Goal: Find specific page/section: Find specific page/section

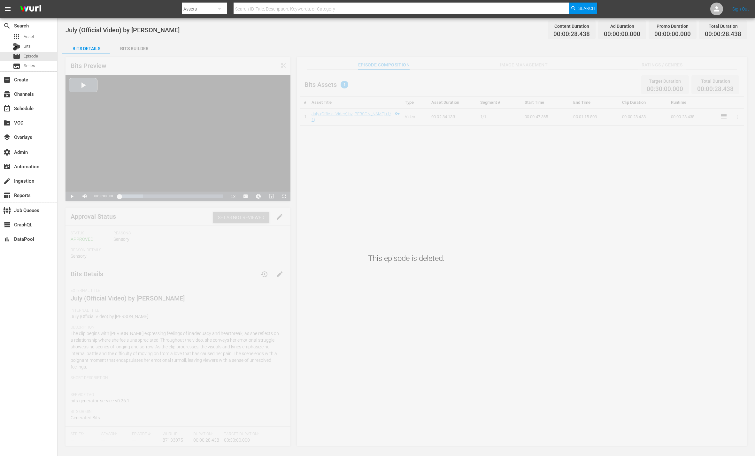
click at [82, 85] on div "Video Player" at bounding box center [177, 133] width 225 height 117
click at [140, 196] on div "This episode is deleted." at bounding box center [406, 248] width 697 height 397
click at [129, 48] on div "Bits Builder" at bounding box center [134, 48] width 48 height 15
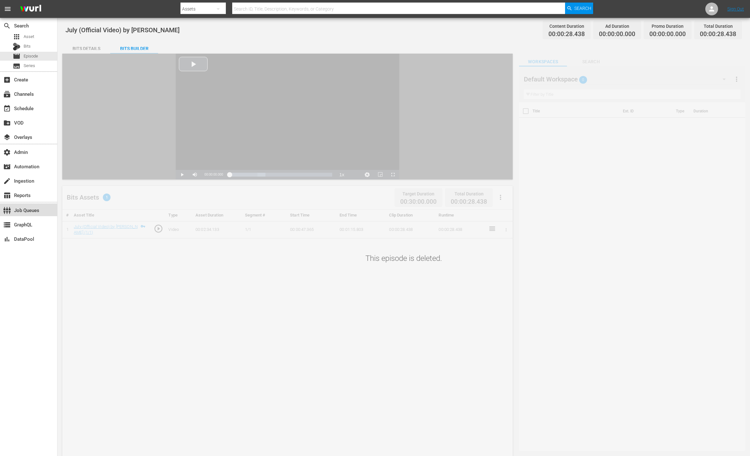
click at [25, 210] on div "settings_input_component Job Queues" at bounding box center [18, 209] width 36 height 6
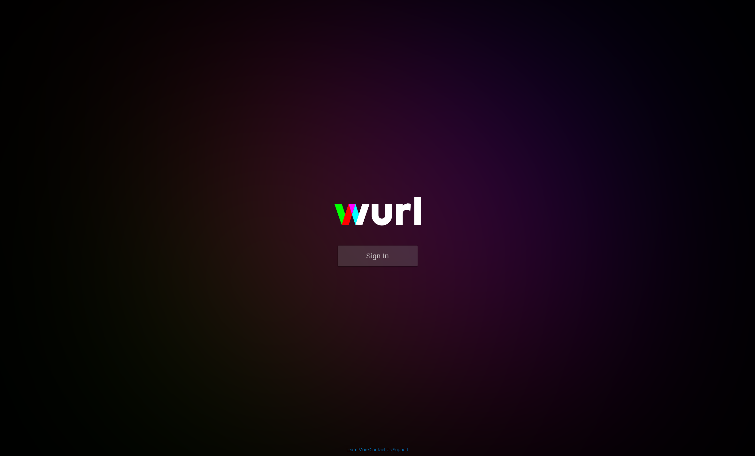
click at [130, 92] on body "Sign In Learn More | Contact Us | Support" at bounding box center [377, 228] width 755 height 456
click at [75, 60] on body "Sign In Learn More | Contact Us | Support" at bounding box center [377, 228] width 755 height 456
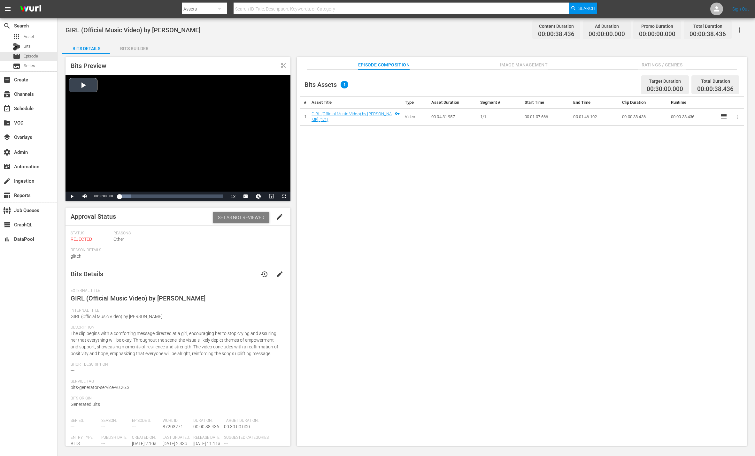
click at [84, 86] on div "Video Player" at bounding box center [177, 133] width 225 height 117
click at [72, 196] on span "Video Player" at bounding box center [72, 196] width 0 height 0
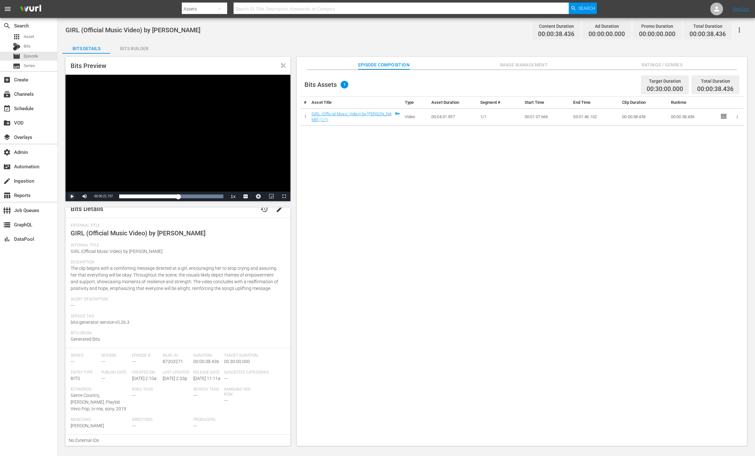
scroll to position [77, 0]
click at [339, 184] on div "Bits Assets 1 Target Duration 00:30:00.000 Total Duration 00:00:38.436 # Asset …" at bounding box center [522, 261] width 450 height 383
click at [345, 84] on span "1" at bounding box center [345, 85] width 8 height 8
click at [721, 116] on icon at bounding box center [724, 116] width 8 height 8
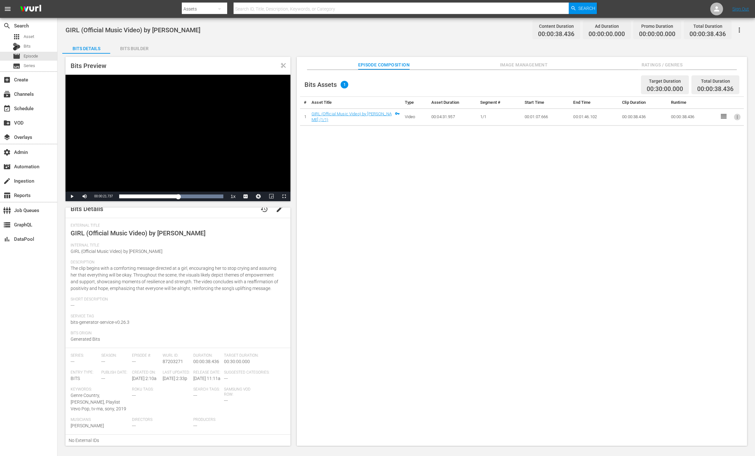
click at [735, 116] on icon "button" at bounding box center [737, 117] width 5 height 5
click at [684, 182] on div at bounding box center [377, 228] width 755 height 456
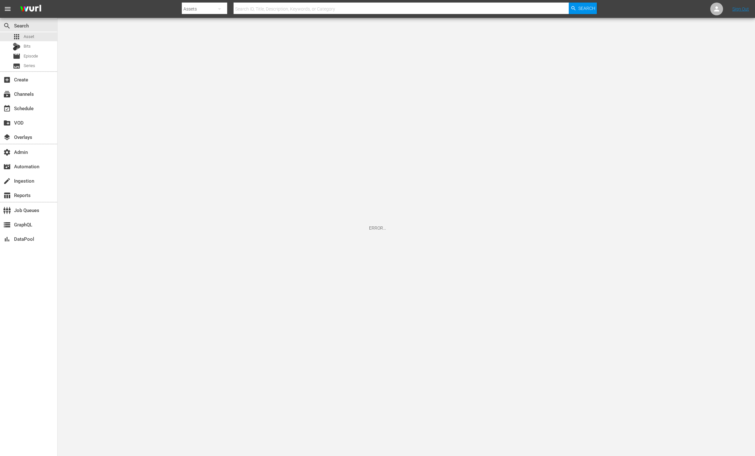
click at [536, 247] on div "ERROR..." at bounding box center [377, 228] width 755 height 456
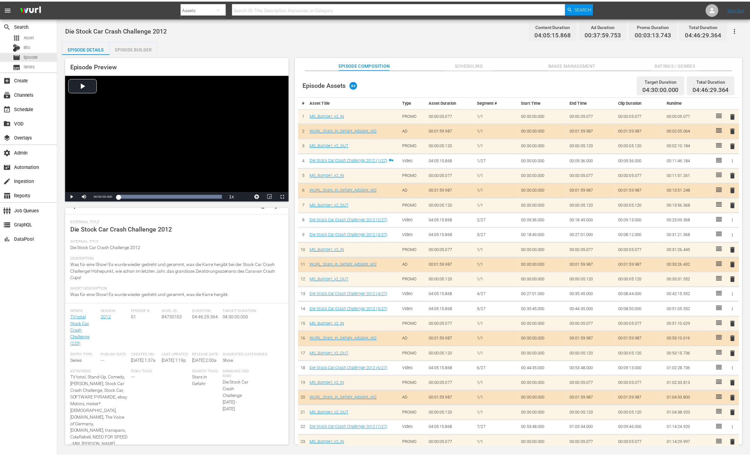
scroll to position [47, 0]
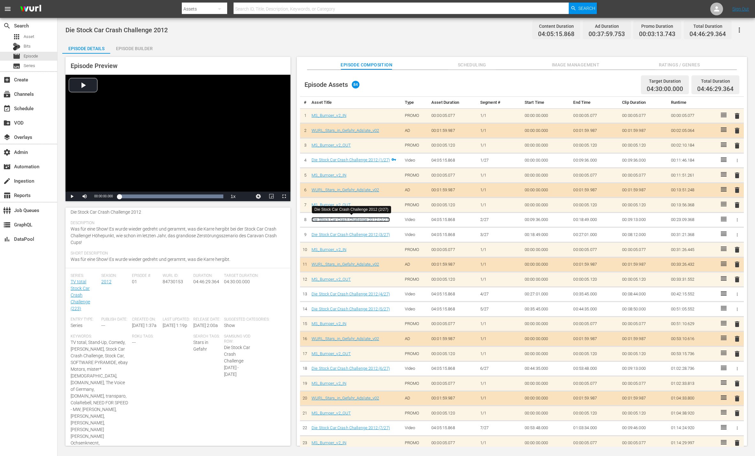
click at [351, 218] on link "Die Stock Car Crash Challenge 2012 (2/27)" at bounding box center [350, 219] width 78 height 5
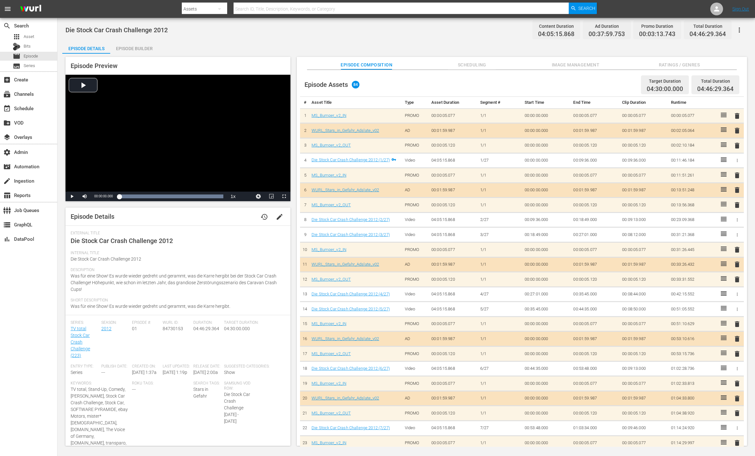
click at [475, 64] on span "Scheduling" at bounding box center [472, 65] width 48 height 8
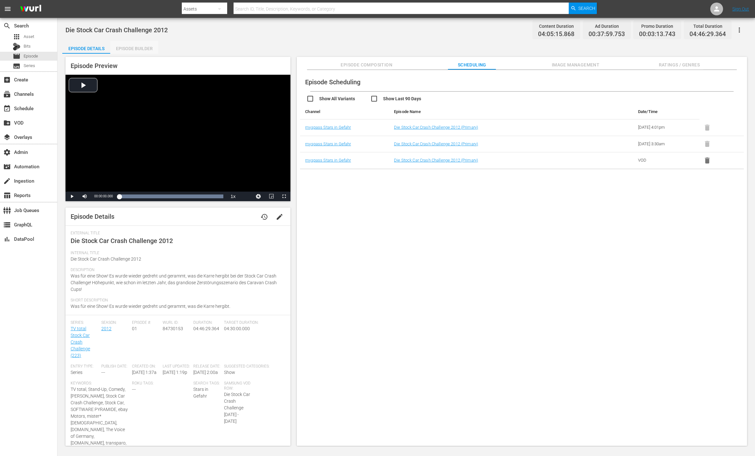
click at [133, 46] on div "Episode Builder" at bounding box center [134, 48] width 48 height 15
